Goal: Information Seeking & Learning: Find specific fact

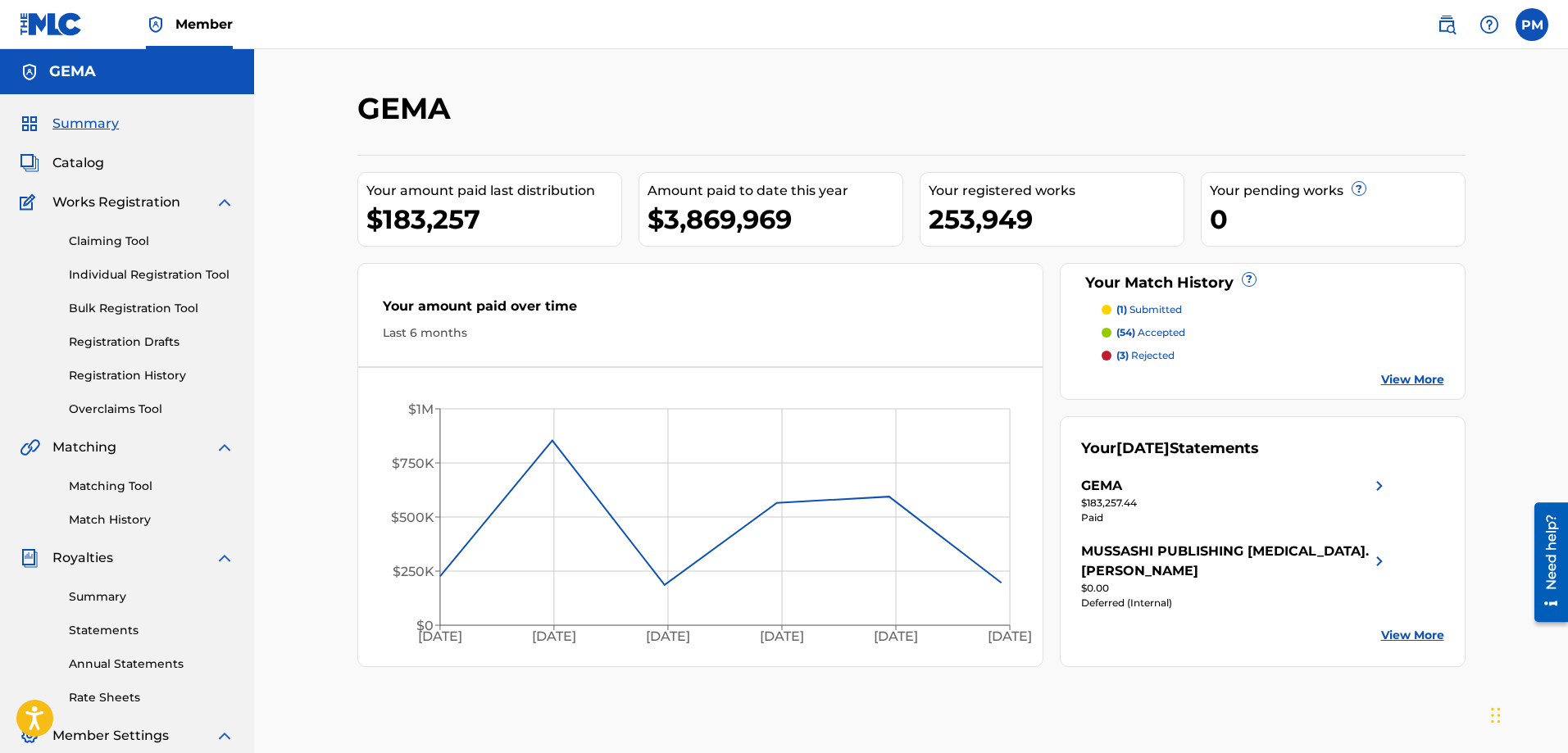
click at [1455, 20] on img at bounding box center [1445, 24] width 19 height 19
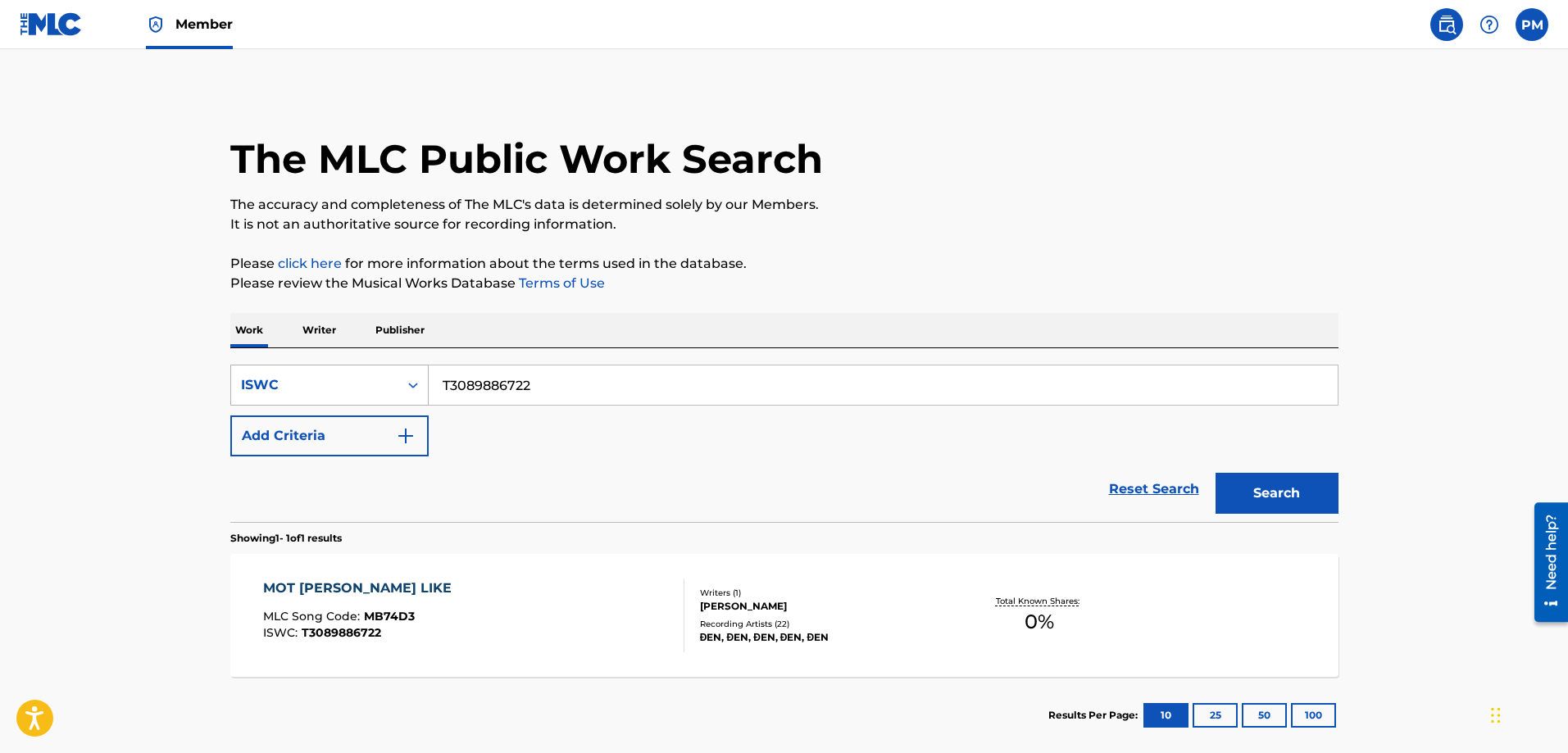
drag, startPoint x: 574, startPoint y: 373, endPoint x: 408, endPoint y: 378, distance: 166.1
click at [408, 378] on div "SearchWithCriteriac4b79cf5-7b85-4d8a-acbb-4c0cf31eea49 ISWC T3089886722" at bounding box center [784, 385] width 1108 height 41
paste input "8001268107"
type input "T8001268107"
click at [1297, 484] on button "Search" at bounding box center [1276, 493] width 123 height 41
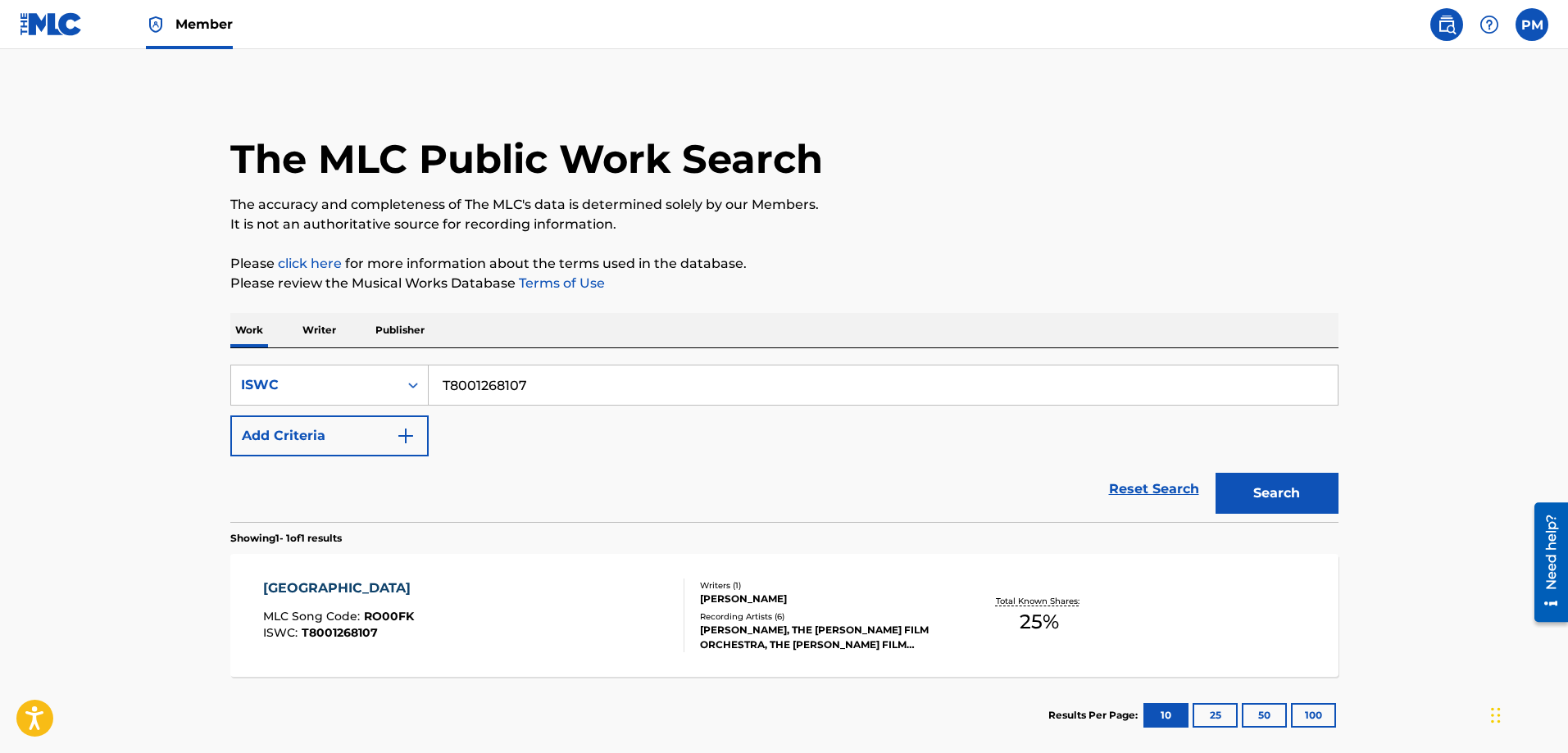
click at [613, 608] on div "ROYAL GARDEN MLC Song Code : RO00FK ISWC : T8001268107" at bounding box center [474, 615] width 421 height 74
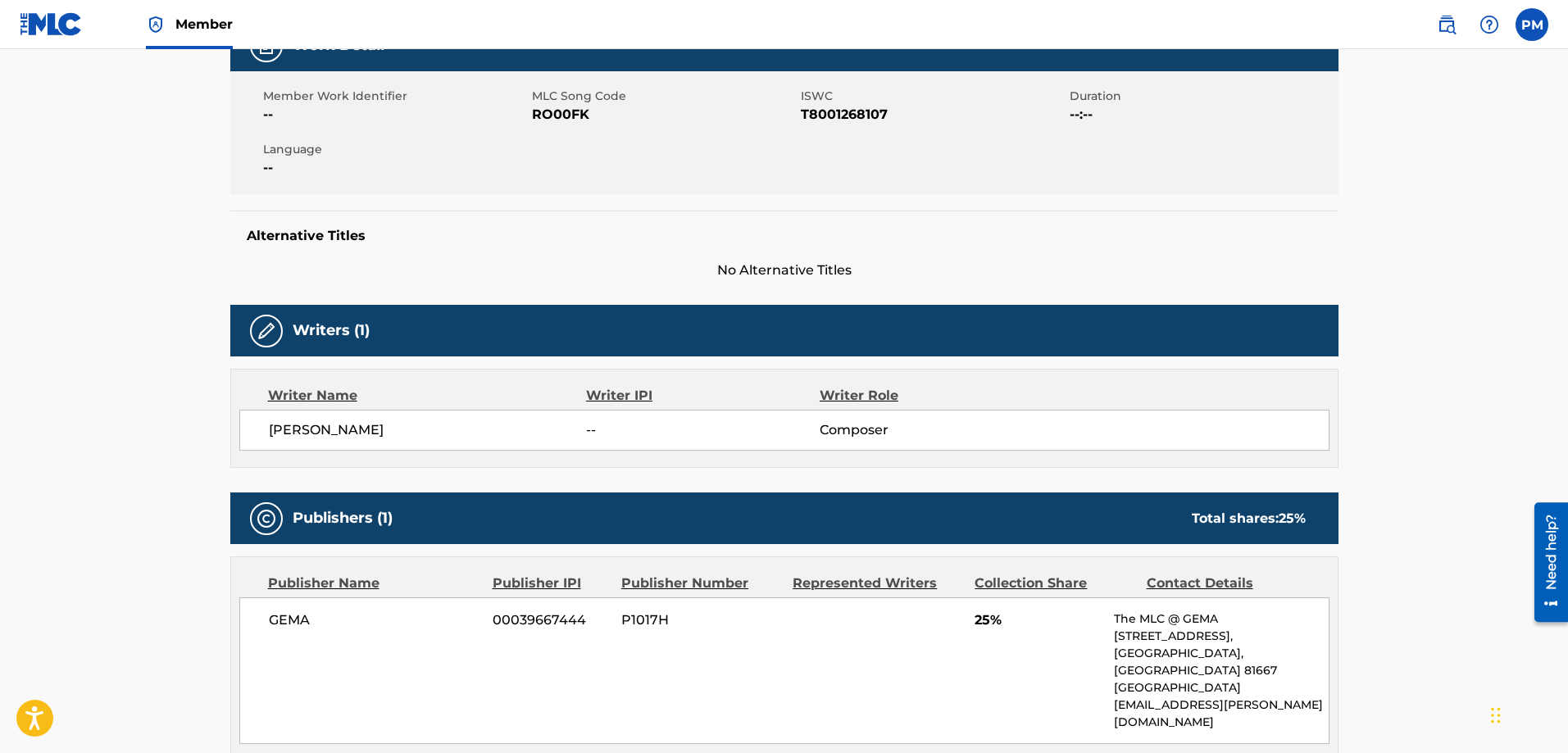
scroll to position [491, 0]
